Goal: Complete application form

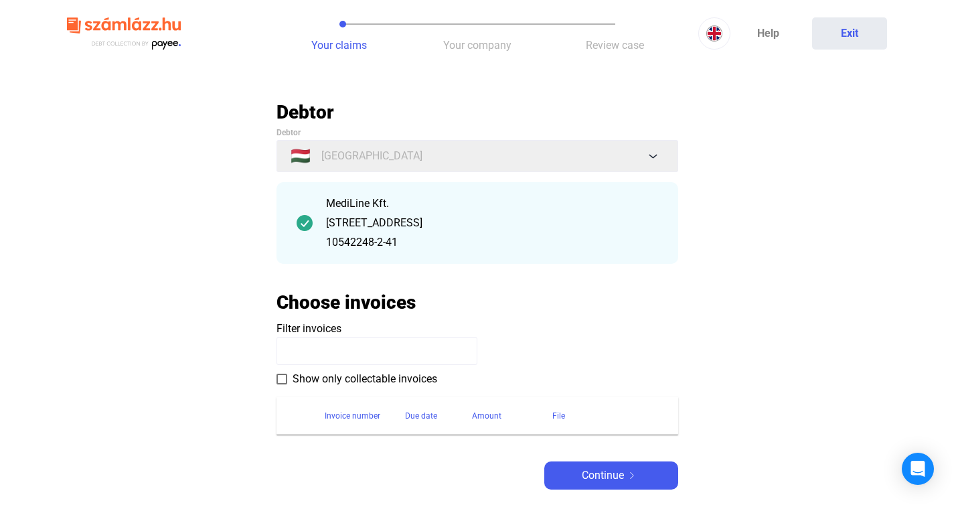
scroll to position [143, 0]
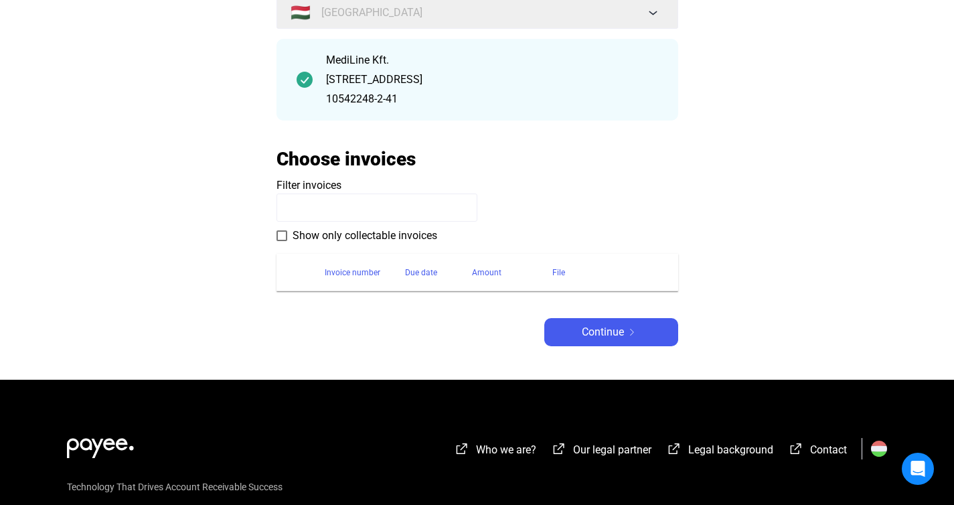
click at [378, 80] on div "[STREET_ADDRESS]" at bounding box center [492, 80] width 332 height 16
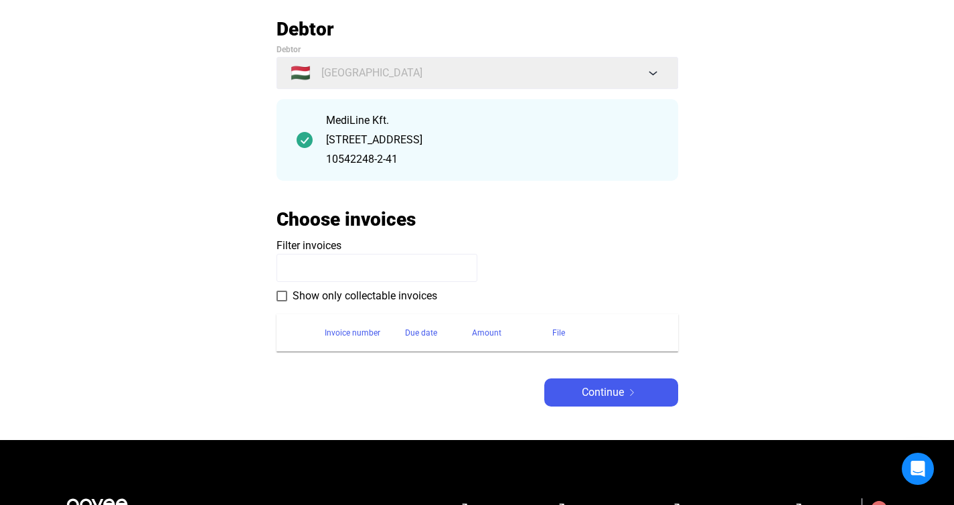
scroll to position [200, 0]
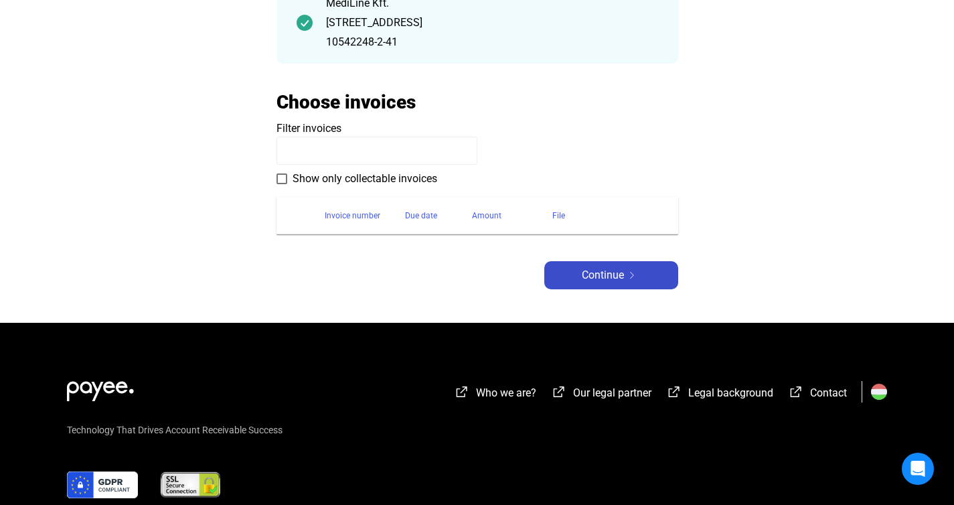
click at [597, 283] on span "Continue" at bounding box center [603, 275] width 42 height 16
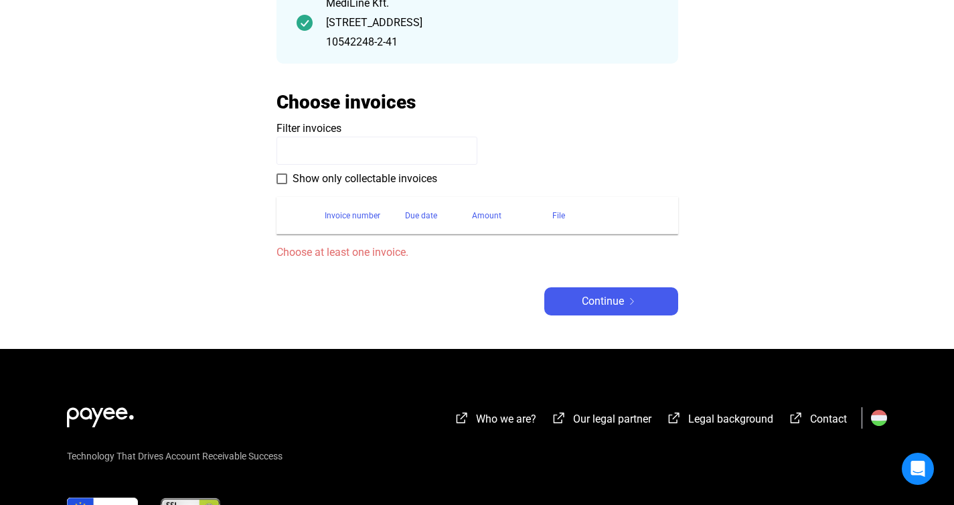
click at [296, 249] on span "Choose at least one invoice." at bounding box center [477, 252] width 402 height 16
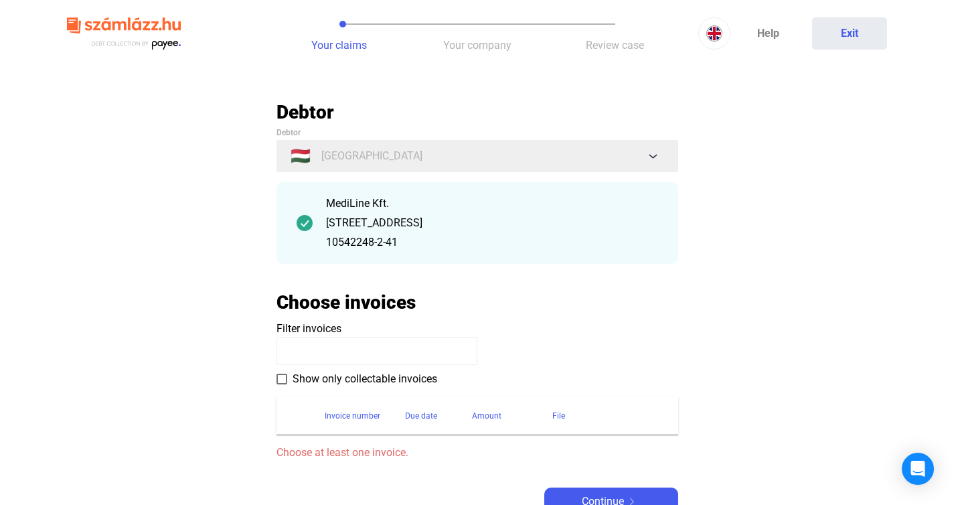
scroll to position [8, 0]
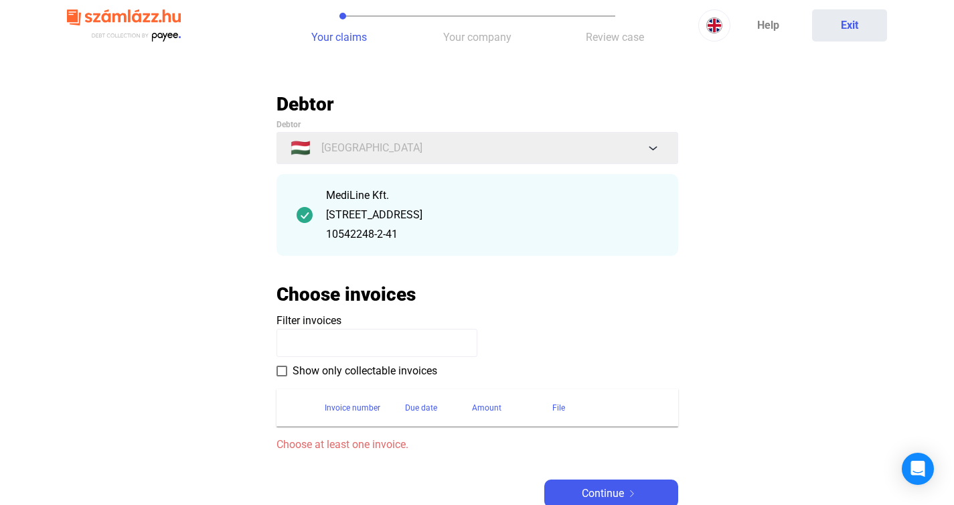
click at [375, 195] on div "MediLine Kft." at bounding box center [492, 195] width 332 height 16
drag, startPoint x: 375, startPoint y: 195, endPoint x: 363, endPoint y: 202, distance: 14.7
click at [375, 195] on div "MediLine Kft." at bounding box center [492, 195] width 332 height 16
click at [350, 209] on div "[STREET_ADDRESS]" at bounding box center [492, 215] width 332 height 16
click at [322, 215] on div "MediLine Kft. [STREET_ADDRESS] 10542248-2-41" at bounding box center [477, 215] width 402 height 82
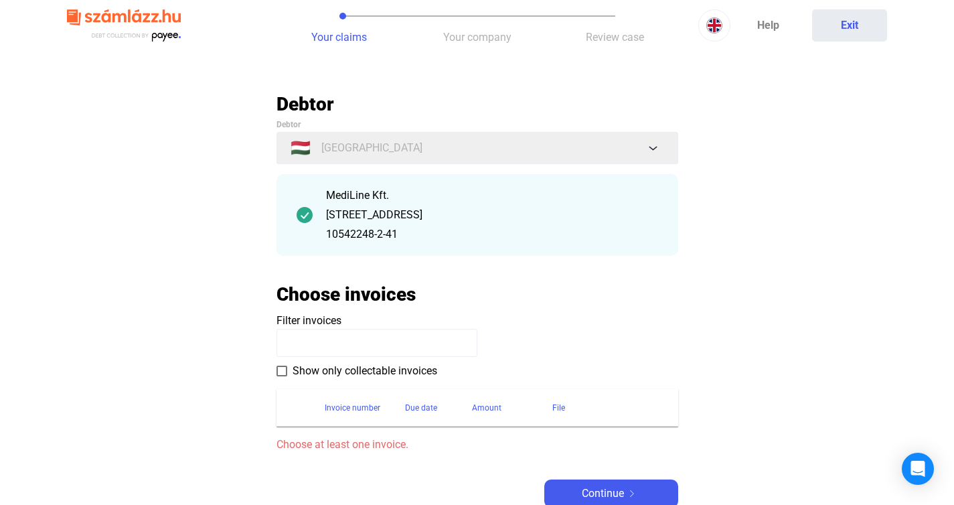
click at [317, 215] on div "MediLine Kft. [STREET_ADDRESS] 10542248-2-41" at bounding box center [477, 215] width 402 height 82
click at [340, 337] on input at bounding box center [376, 343] width 201 height 28
click at [278, 370] on span at bounding box center [281, 370] width 11 height 11
click at [284, 373] on span at bounding box center [281, 370] width 11 height 11
click at [298, 348] on input at bounding box center [376, 343] width 201 height 28
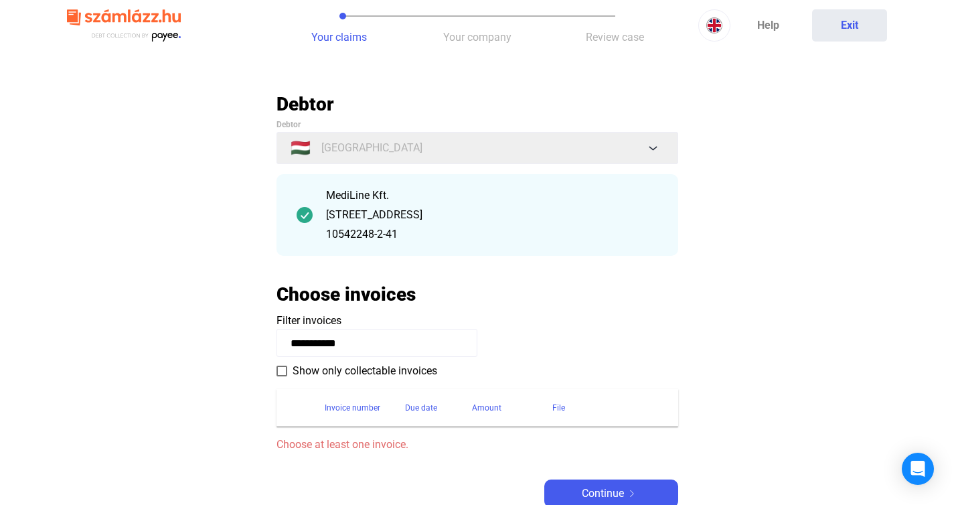
type input "**********"
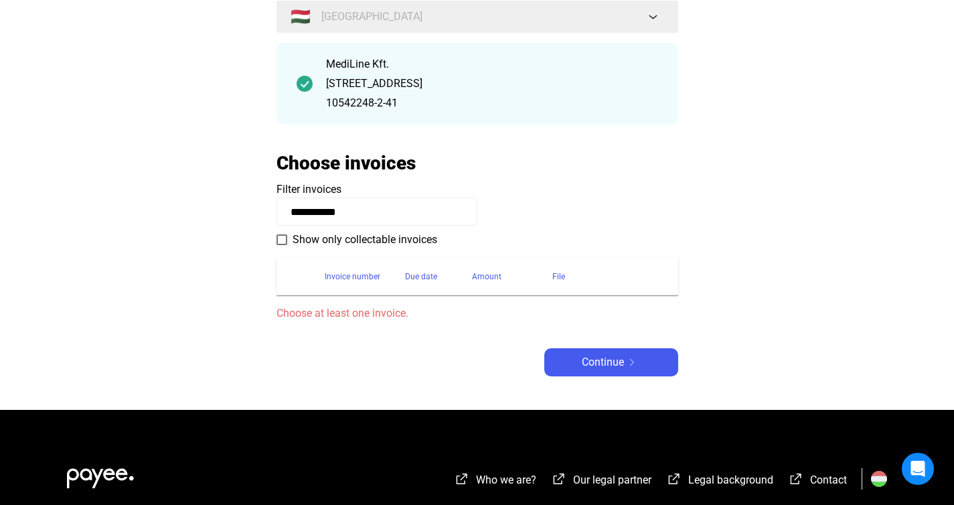
click at [353, 316] on span "Choose at least one invoice." at bounding box center [477, 313] width 402 height 16
drag, startPoint x: 351, startPoint y: 290, endPoint x: 349, endPoint y: 282, distance: 7.8
click at [350, 288] on th "Invoice number" at bounding box center [365, 276] width 80 height 37
click at [348, 281] on div "Invoice number" at bounding box center [353, 276] width 56 height 16
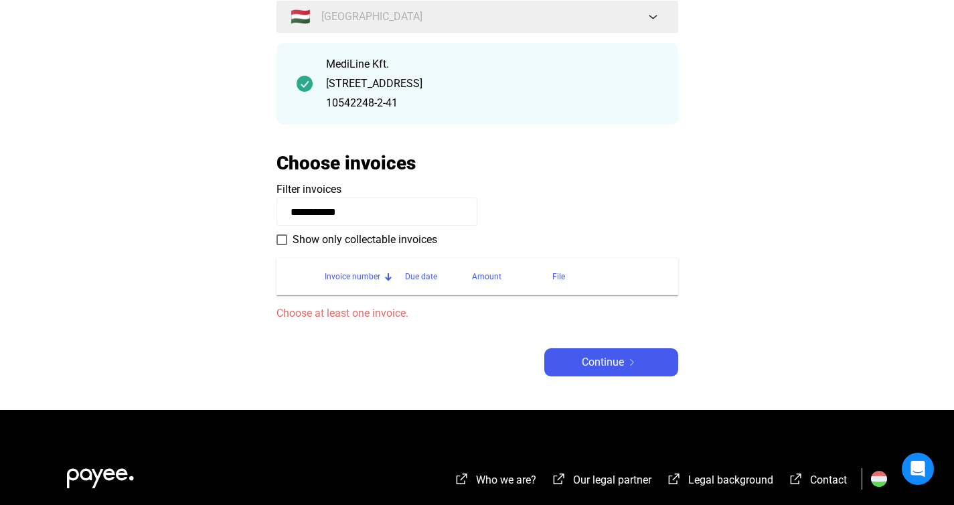
click at [348, 280] on div "Invoice number" at bounding box center [353, 276] width 56 height 16
click at [371, 82] on div "[STREET_ADDRESS]" at bounding box center [492, 84] width 332 height 16
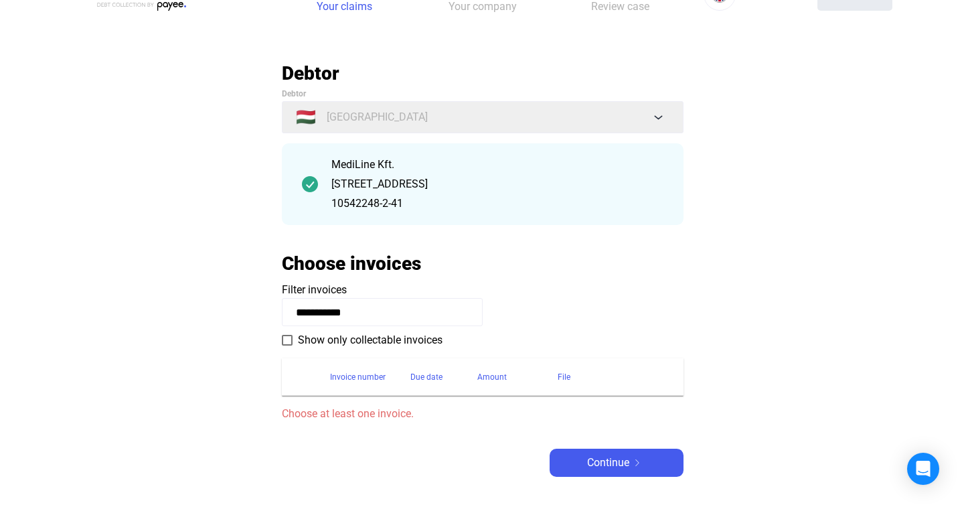
scroll to position [0, 0]
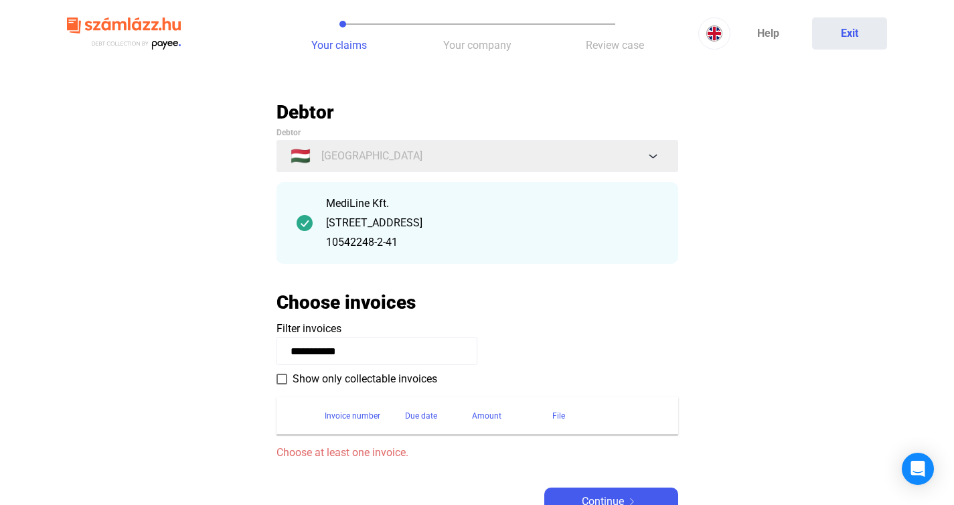
click at [159, 35] on img at bounding box center [124, 33] width 114 height 43
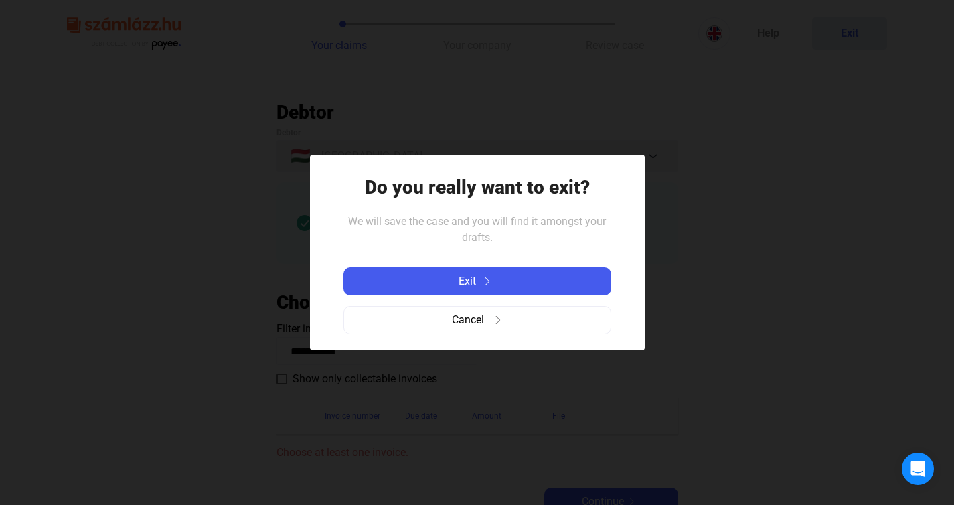
click at [411, 266] on div "Exit Cancel" at bounding box center [477, 300] width 268 height 88
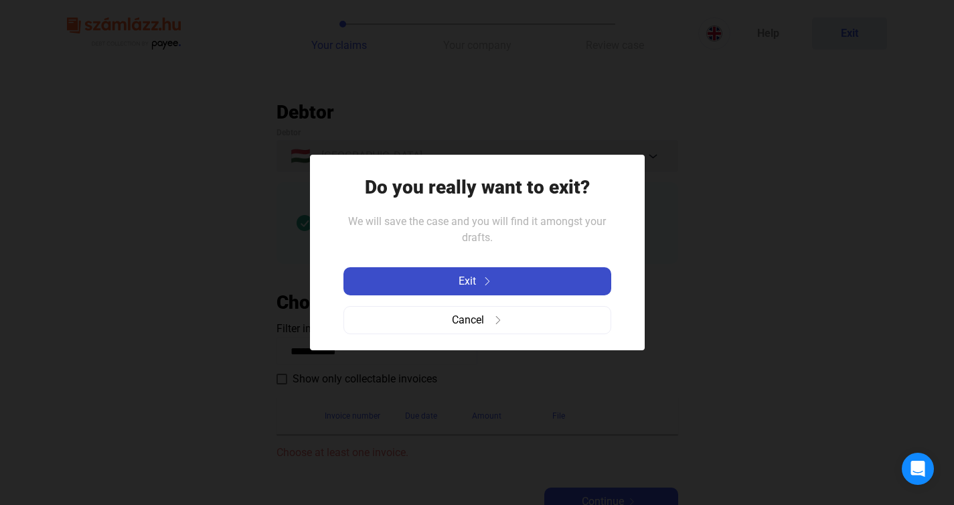
click at [429, 274] on div "Exit" at bounding box center [477, 281] width 260 height 16
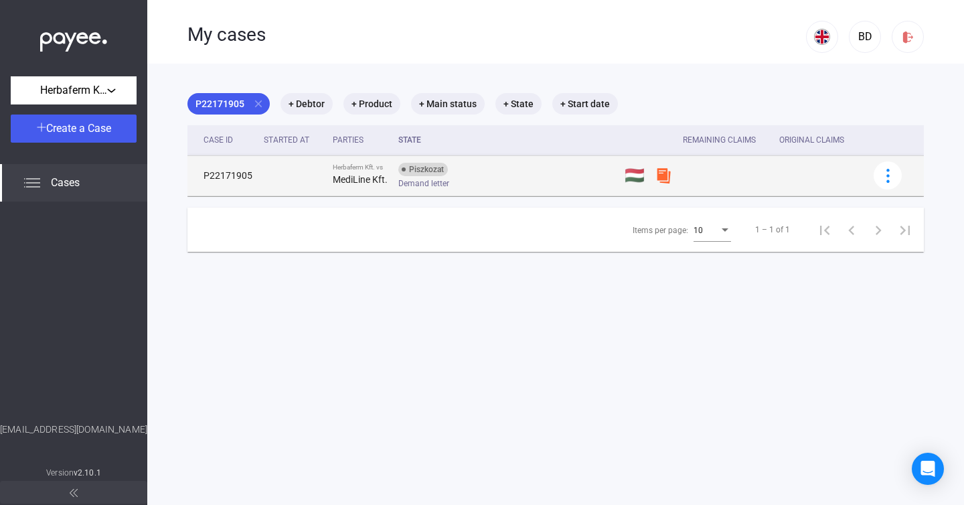
click at [482, 176] on div "Piszkozat Demand letter" at bounding box center [504, 176] width 213 height 26
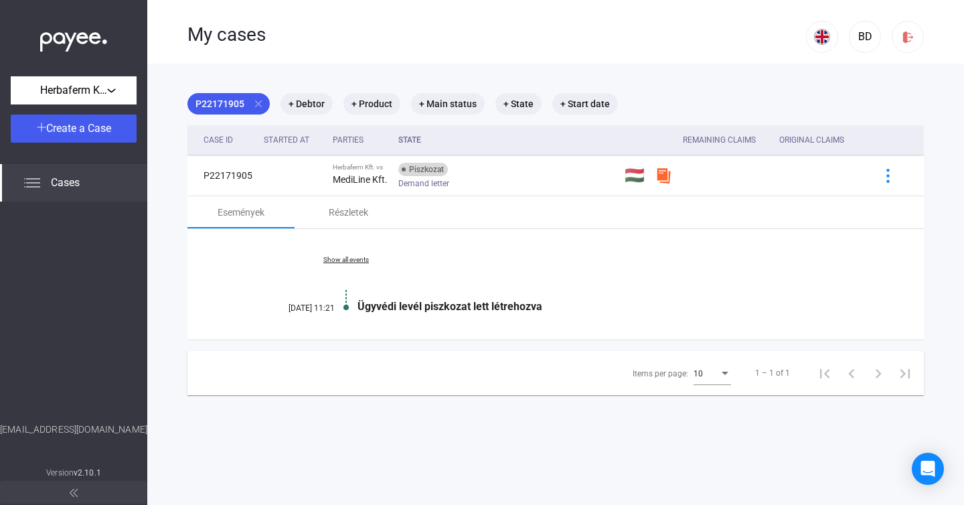
click at [435, 307] on div "Ügyvédi levél piszkozat lett létrehozva" at bounding box center [606, 306] width 499 height 13
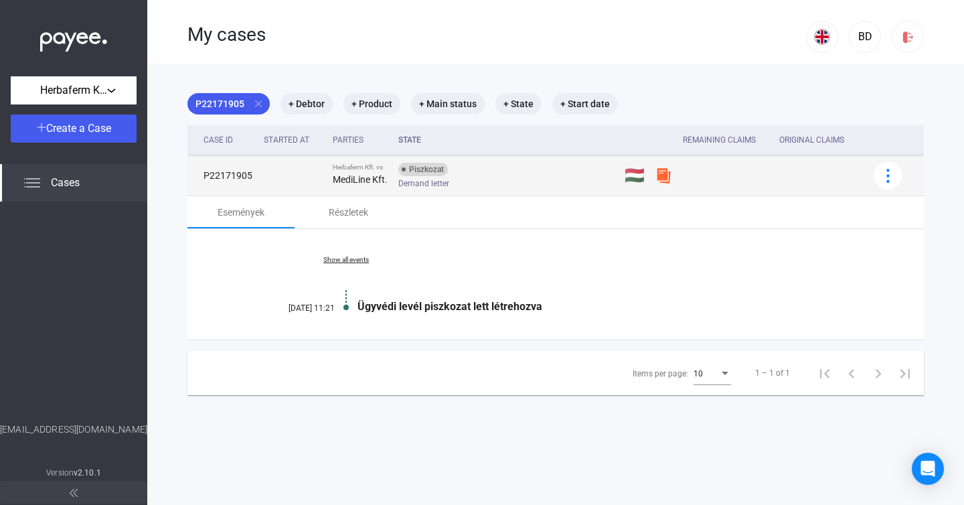
click at [297, 185] on td at bounding box center [292, 175] width 69 height 40
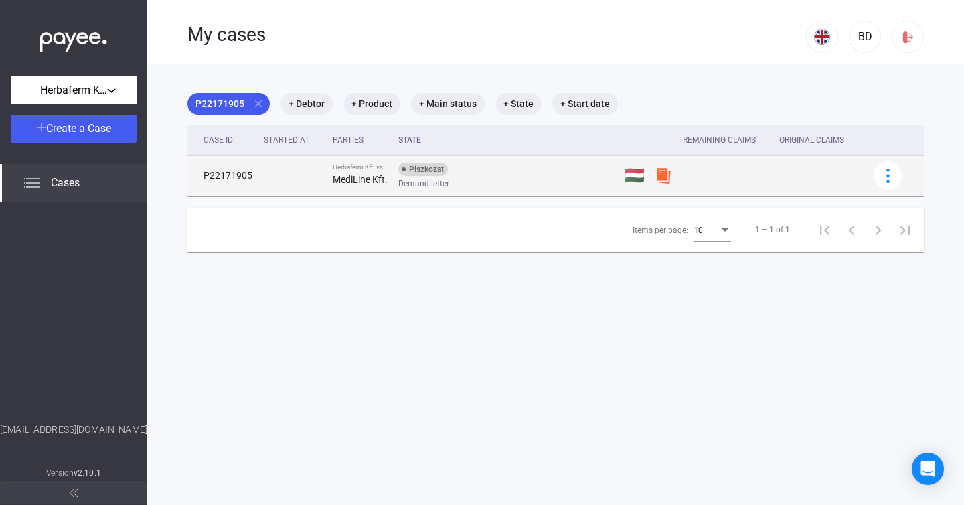
click at [297, 185] on td at bounding box center [292, 175] width 69 height 40
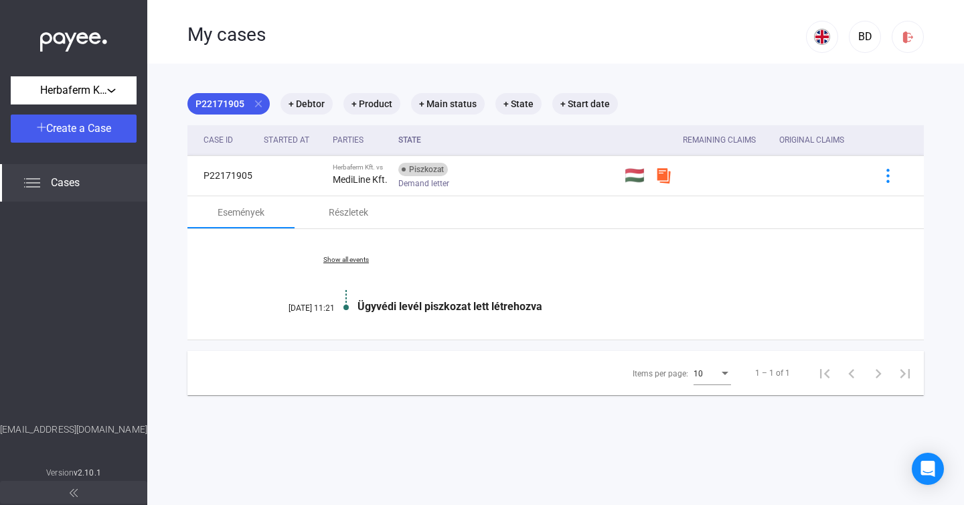
click at [367, 302] on div "Ügyvédi levél piszkozat lett létrehozva" at bounding box center [606, 306] width 499 height 13
click at [351, 224] on div "Részletek" at bounding box center [347, 212] width 107 height 32
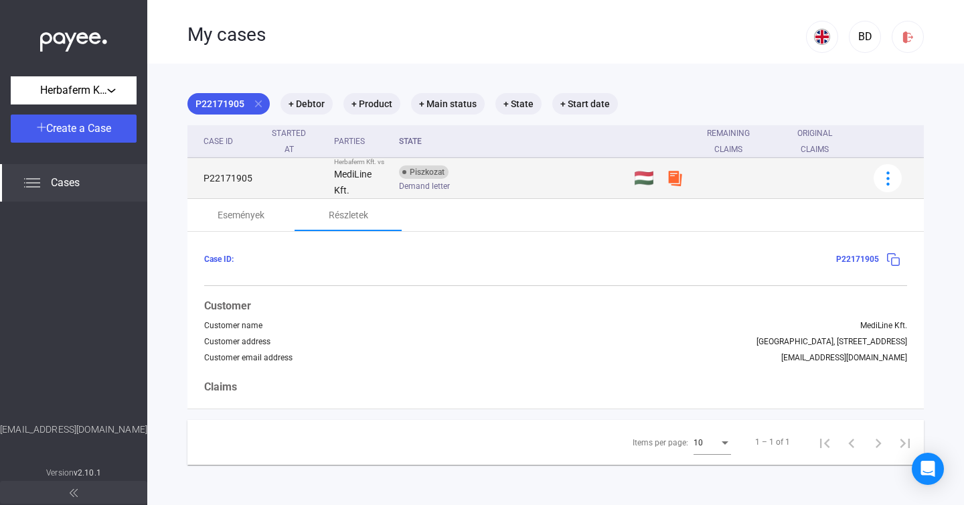
click at [387, 170] on td "Herbaferm Kft. vs MediLine Kft." at bounding box center [361, 178] width 65 height 41
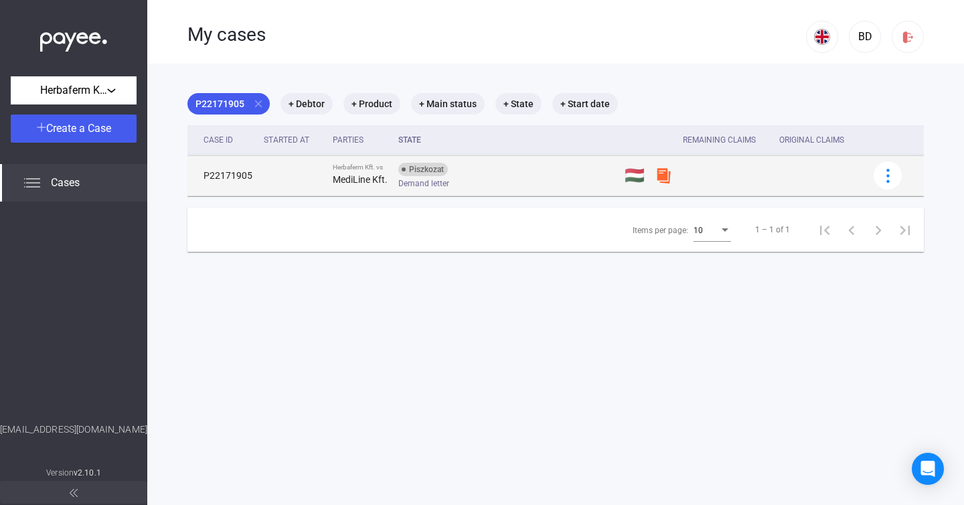
click at [387, 170] on td "Herbaferm Kft. vs MediLine Kft." at bounding box center [360, 175] width 66 height 40
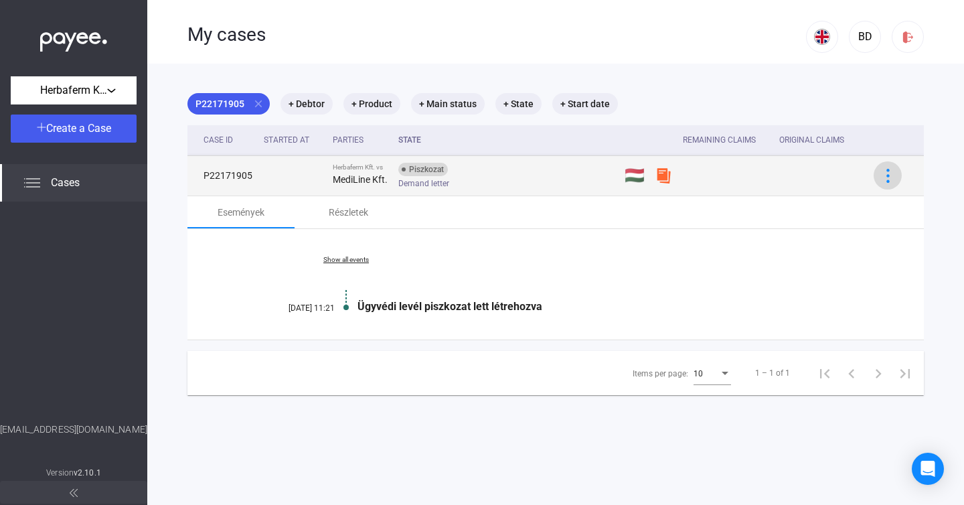
click at [881, 174] on img at bounding box center [888, 176] width 14 height 14
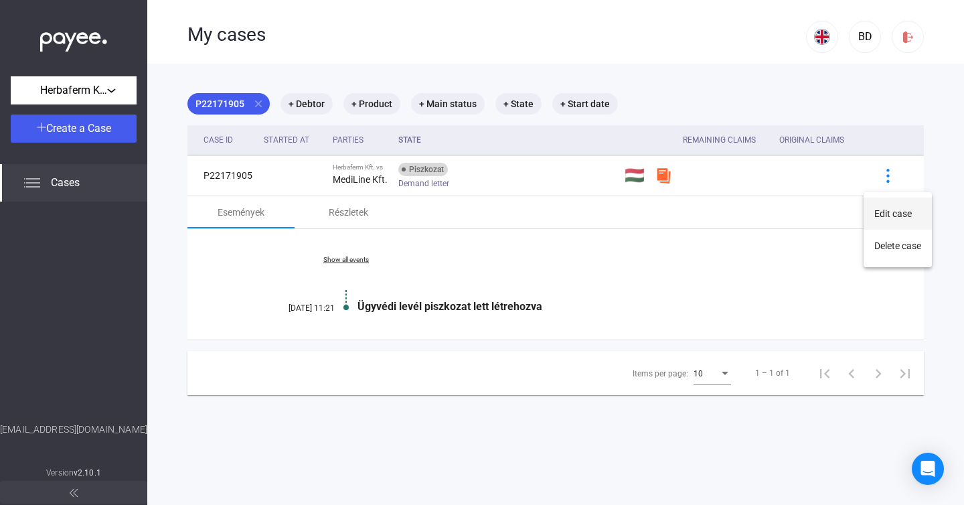
click at [887, 220] on button "Edit case" at bounding box center [897, 213] width 68 height 32
